Goal: Task Accomplishment & Management: Use online tool/utility

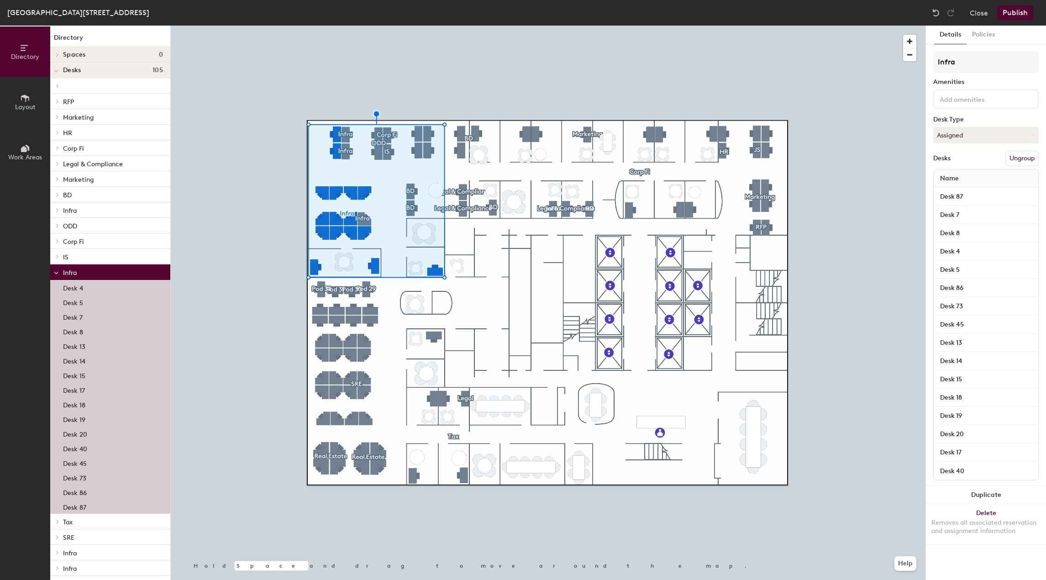
click at [18, 105] on span "Layout" at bounding box center [25, 107] width 21 height 8
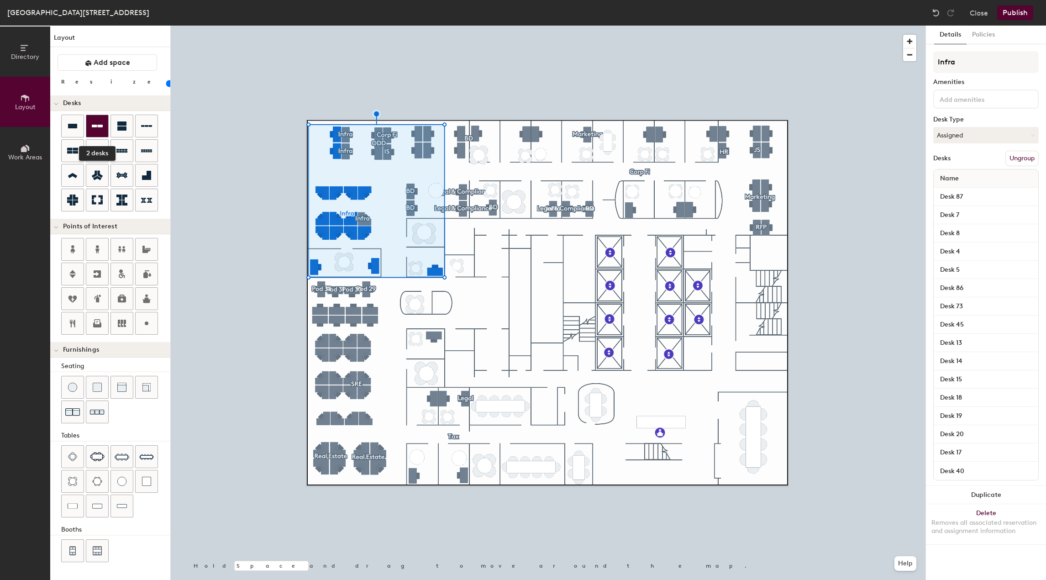
click at [98, 123] on icon at bounding box center [97, 126] width 11 height 11
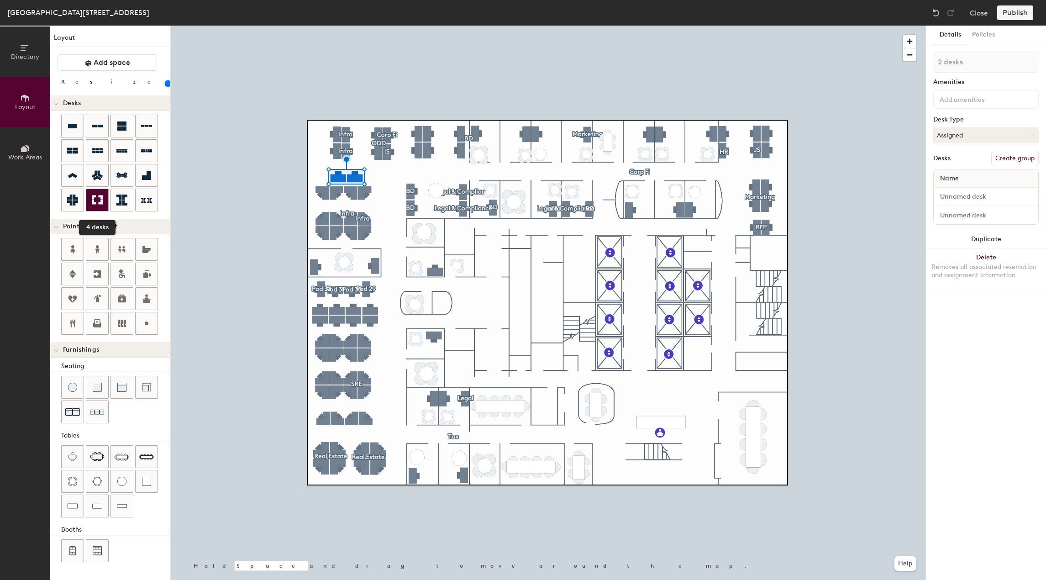
click at [105, 199] on div at bounding box center [97, 200] width 22 height 22
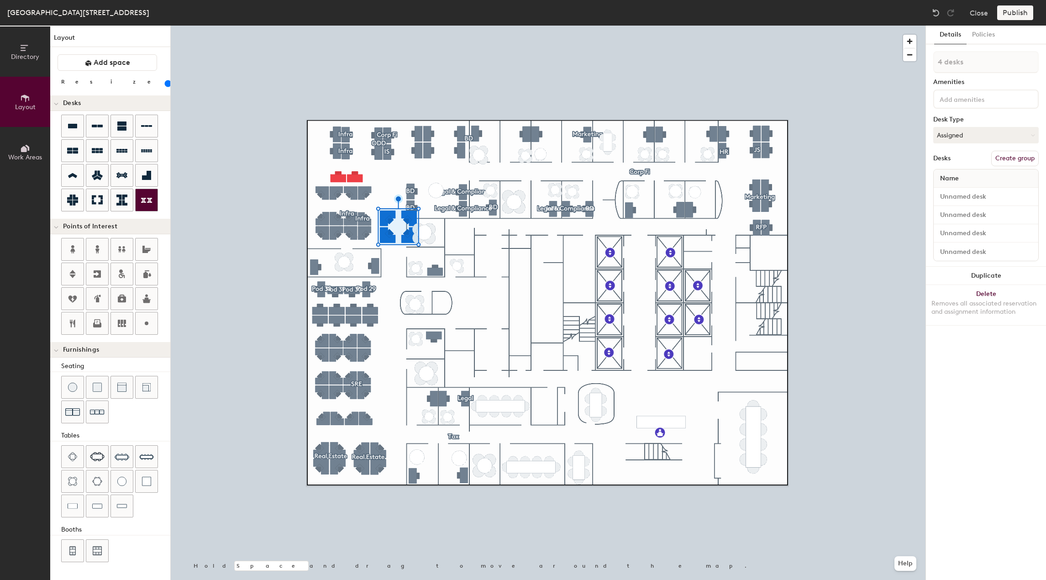
click at [143, 193] on div at bounding box center [147, 200] width 22 height 22
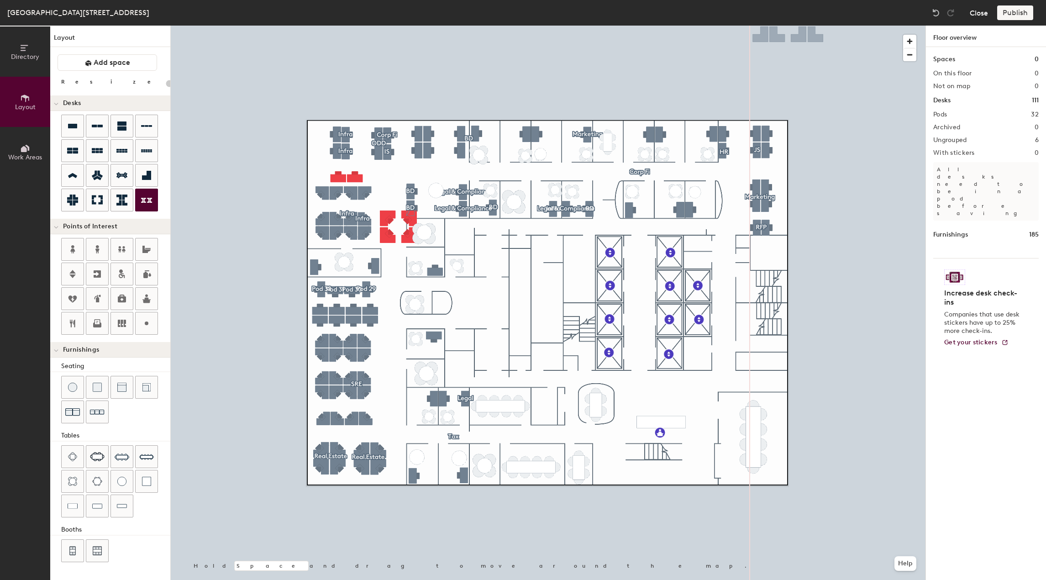
click at [972, 6] on button "Close" at bounding box center [979, 12] width 18 height 15
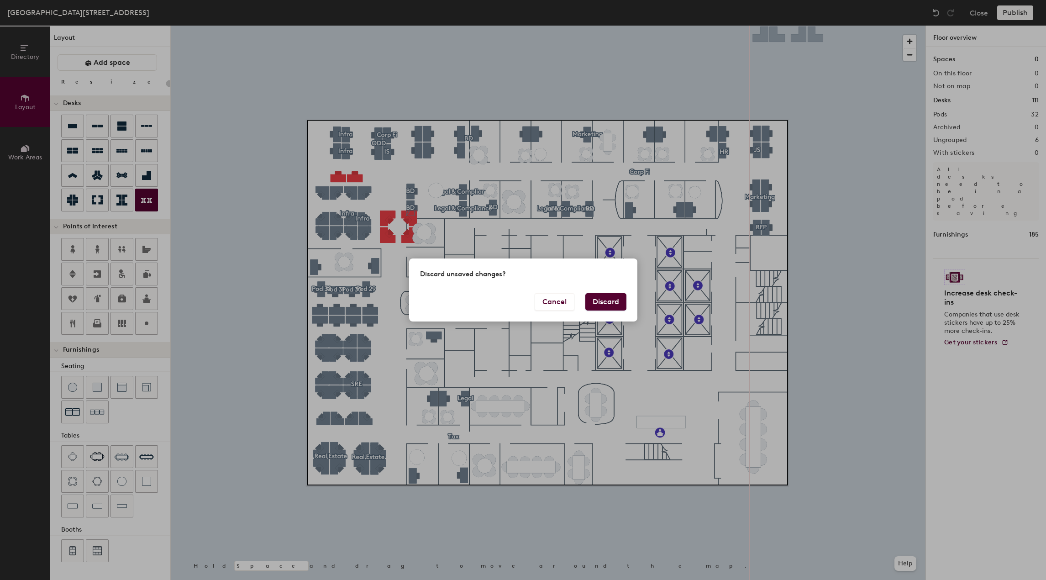
click at [599, 296] on button "Discard" at bounding box center [605, 301] width 41 height 17
type input "20"
